Goal: Check status: Check status

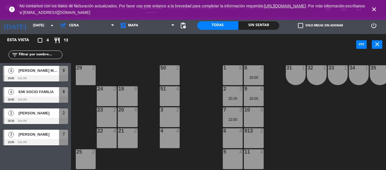
click at [376, 8] on icon "close" at bounding box center [374, 9] width 7 height 7
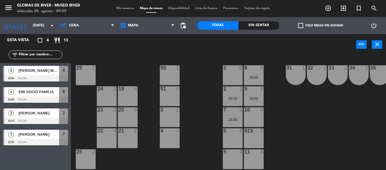
click at [125, 11] on div "menu Glorias de River - Museo River [DATE] 20. agosto - 09:55 Mis reservas Mapa…" at bounding box center [193, 8] width 386 height 17
click at [114, 9] on span "Mis reservas" at bounding box center [126, 8] width 24 height 3
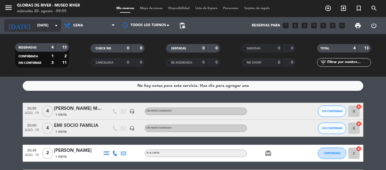
click at [53, 29] on input "[DATE]" at bounding box center [58, 26] width 48 height 10
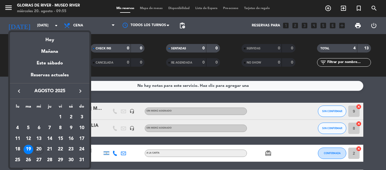
click at [35, 147] on div "20" at bounding box center [39, 150] width 10 height 10
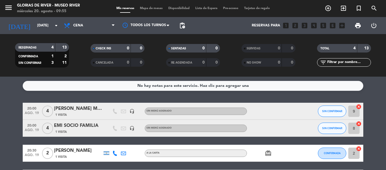
type input "mié. 20 ago."
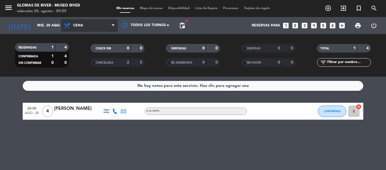
click at [85, 29] on span "Cena" at bounding box center [89, 25] width 57 height 12
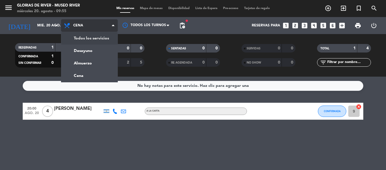
click at [87, 39] on div "menu Glorias de River - Museo River [DATE] 20. agosto - 09:55 Mis reservas Mapa…" at bounding box center [193, 38] width 386 height 77
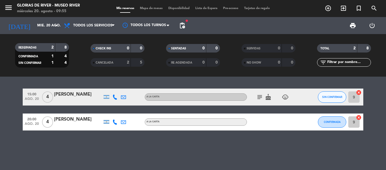
click at [258, 96] on icon "subject" at bounding box center [259, 97] width 7 height 7
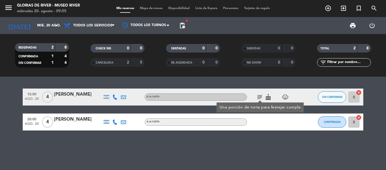
click at [46, 101] on span "4" at bounding box center [47, 96] width 11 height 11
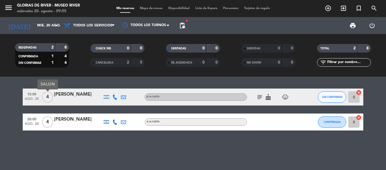
click at [47, 99] on span "4" at bounding box center [47, 96] width 11 height 11
click at [68, 98] on div "[PERSON_NAME]" at bounding box center [78, 94] width 48 height 7
